Goal: Navigation & Orientation: Go to known website

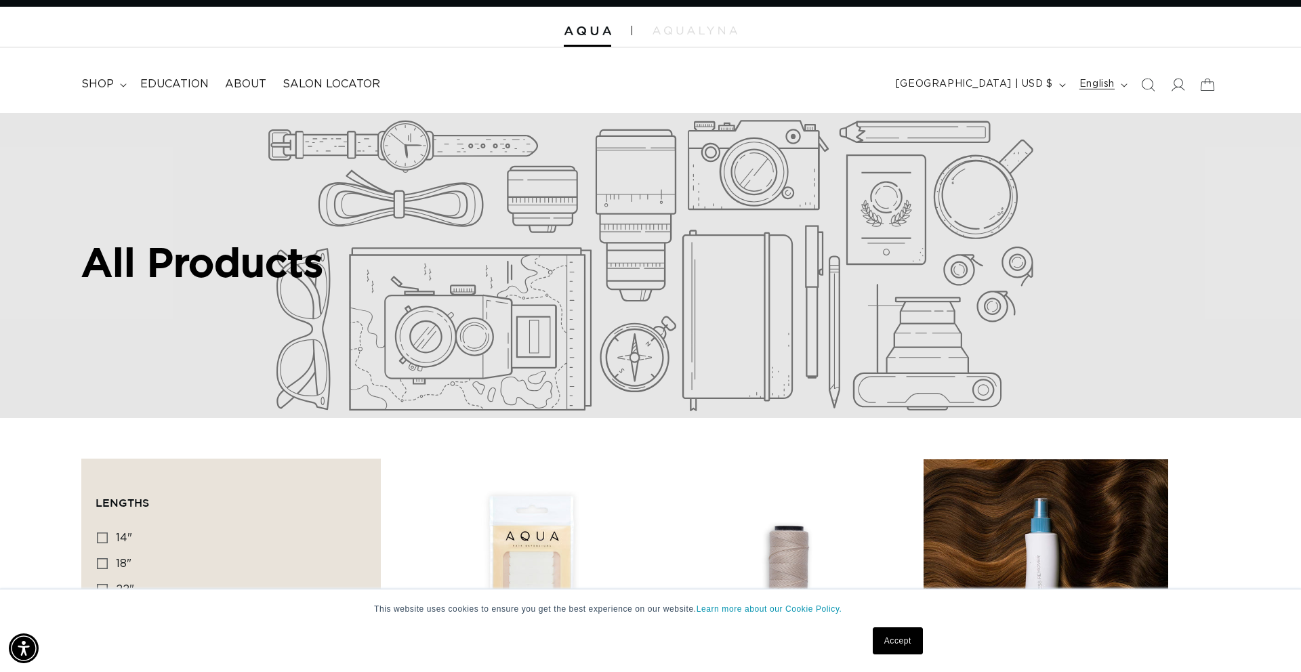
scroll to position [0, 2410]
click at [1122, 89] on button "English" at bounding box center [1103, 85] width 62 height 26
click at [1043, 148] on span "Español" at bounding box center [1069, 149] width 100 height 20
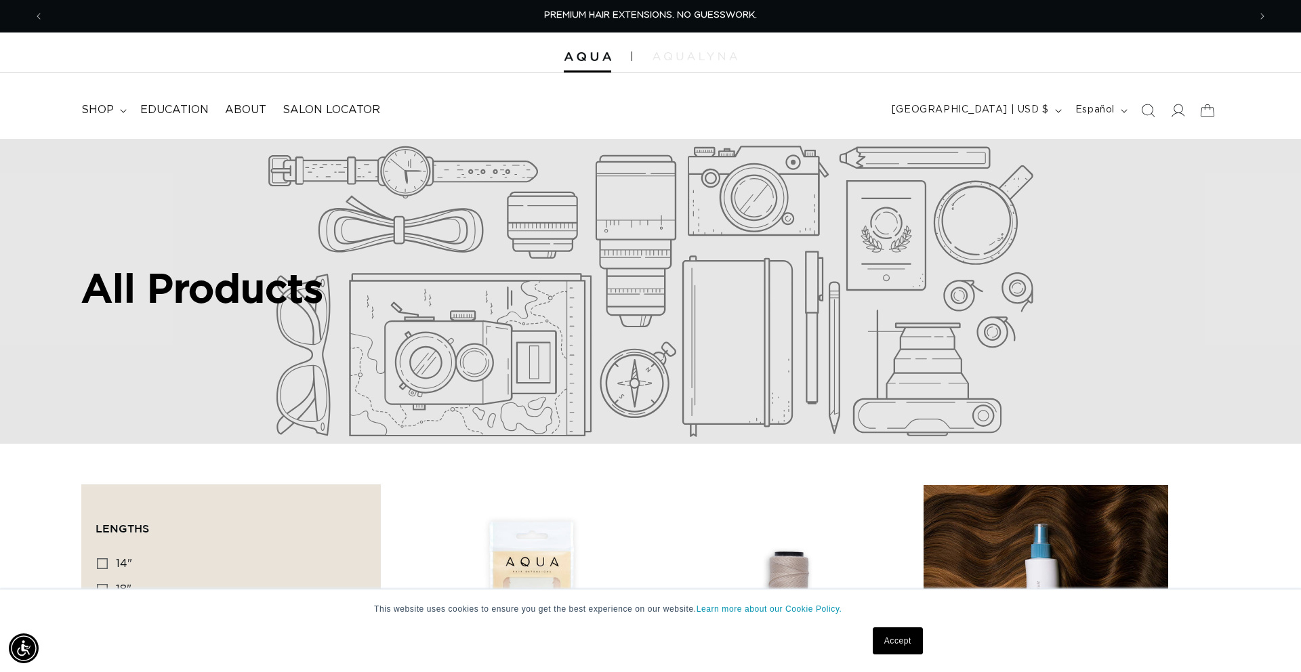
click at [706, 58] on img at bounding box center [695, 56] width 85 height 8
